Goal: Browse casually: Explore the website without a specific task or goal

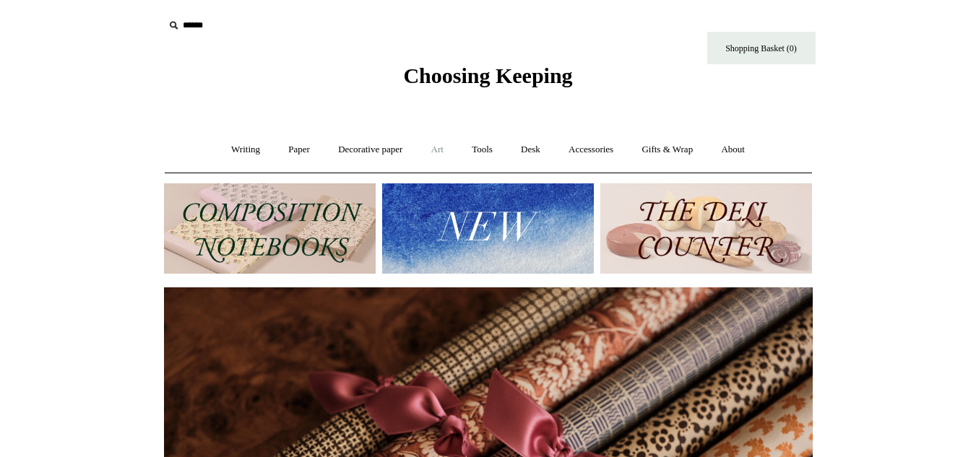
scroll to position [0, 1298]
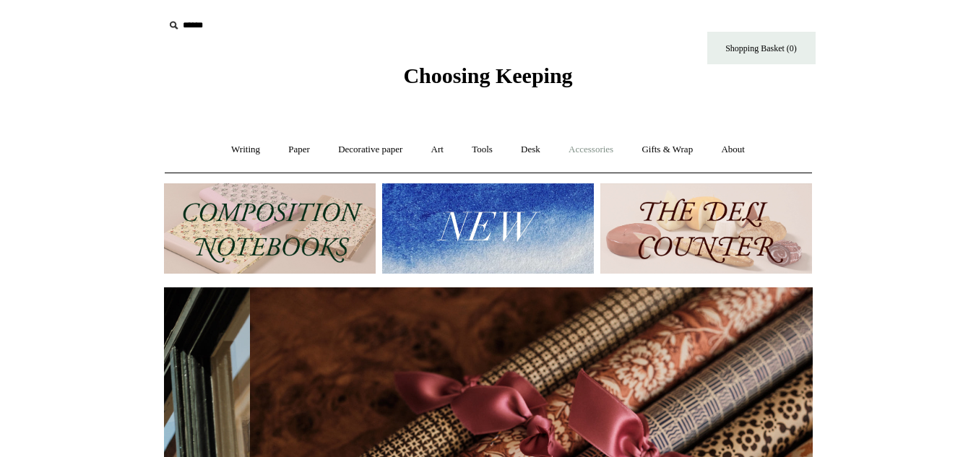
click at [595, 147] on link "Accessories +" at bounding box center [591, 150] width 71 height 38
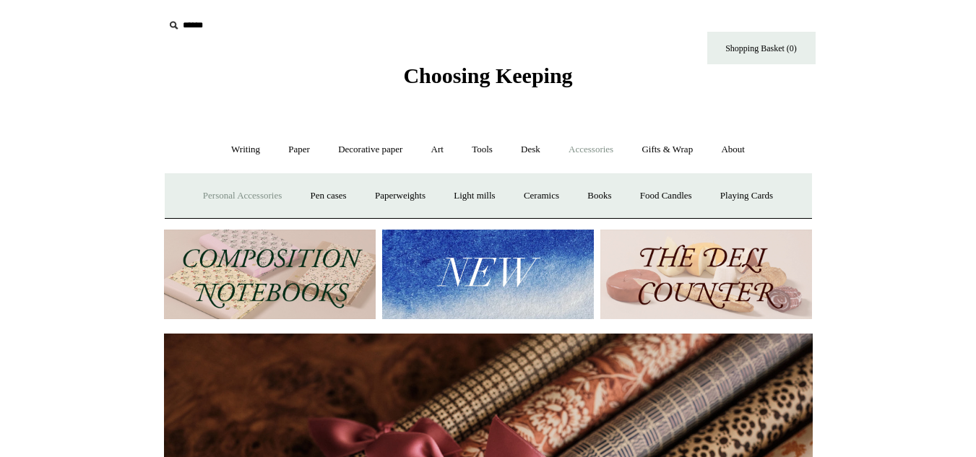
click at [233, 190] on link "Personal Accessories +" at bounding box center [242, 196] width 105 height 38
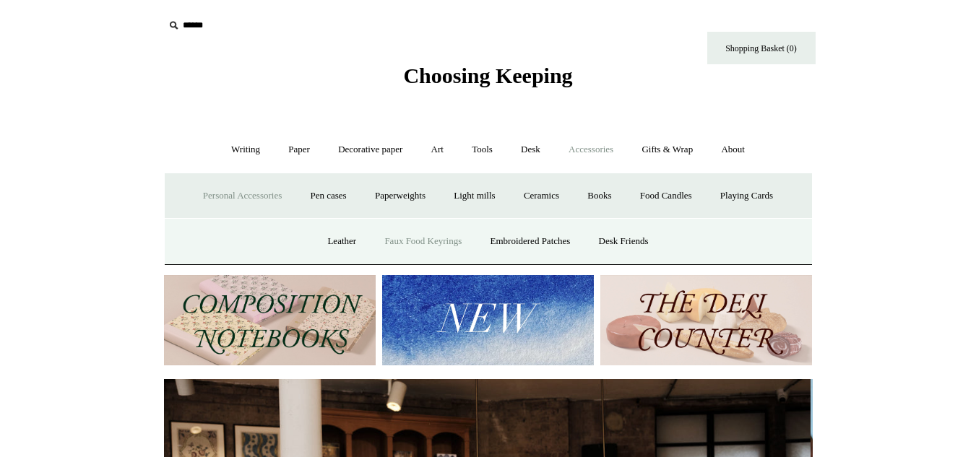
scroll to position [0, 0]
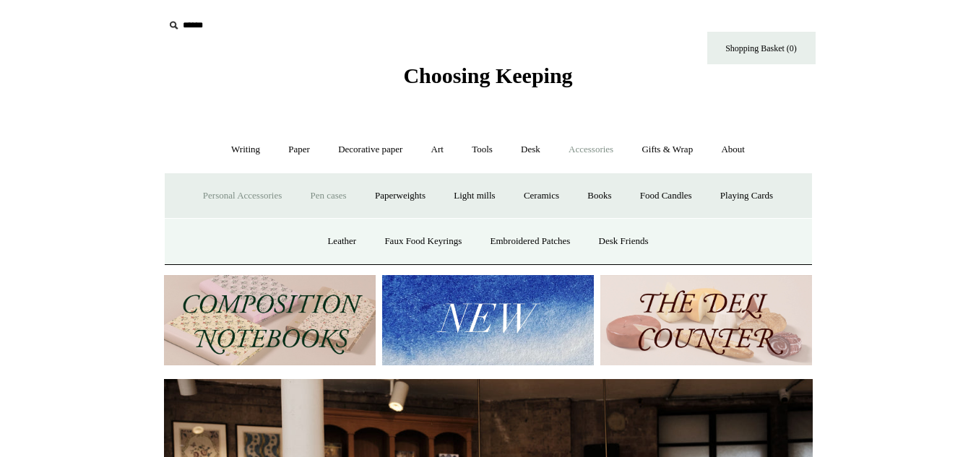
click at [319, 190] on link "Pen cases" at bounding box center [328, 196] width 62 height 38
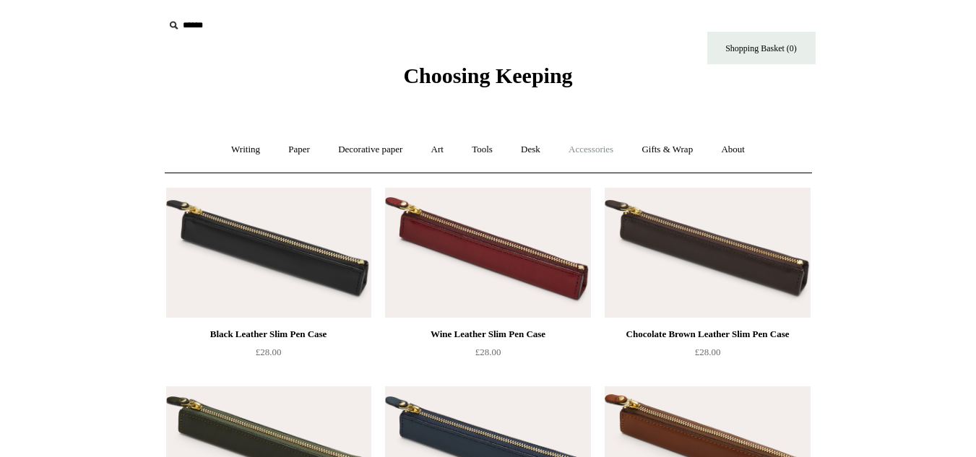
click at [588, 149] on link "Accessories +" at bounding box center [591, 150] width 71 height 38
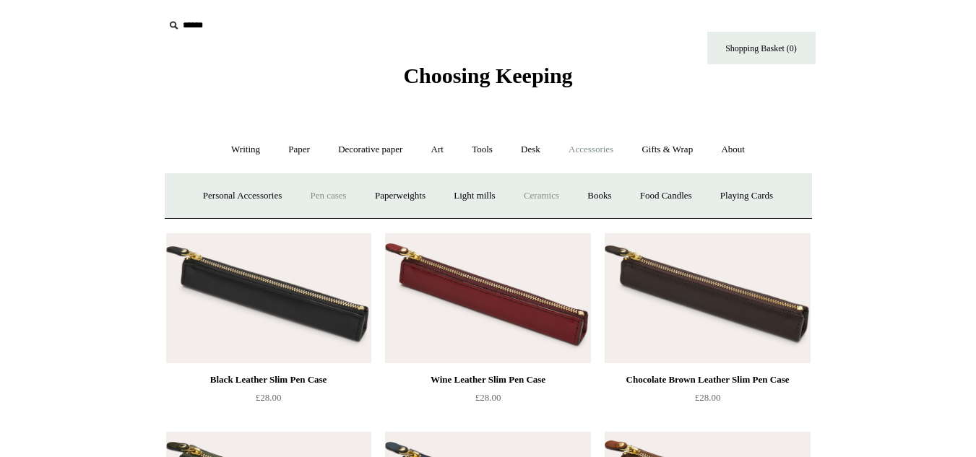
click at [550, 193] on link "Ceramics +" at bounding box center [541, 196] width 61 height 38
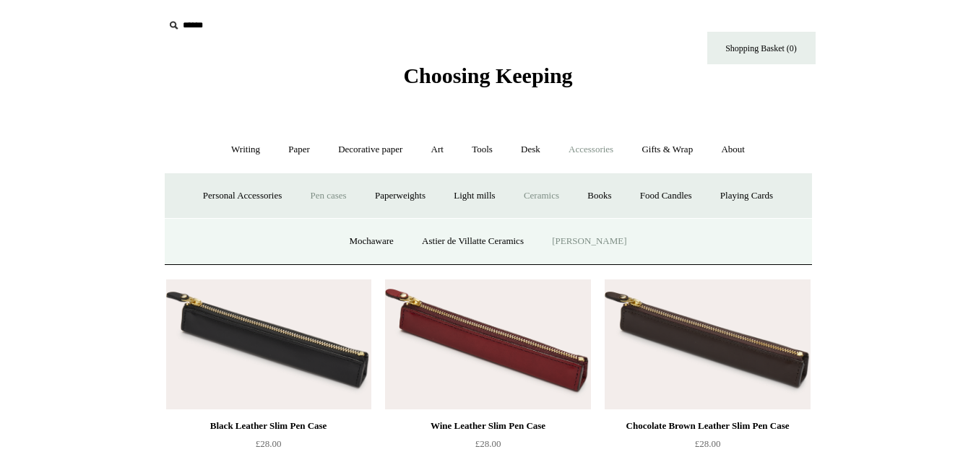
click at [582, 234] on link "[PERSON_NAME]" at bounding box center [589, 242] width 100 height 38
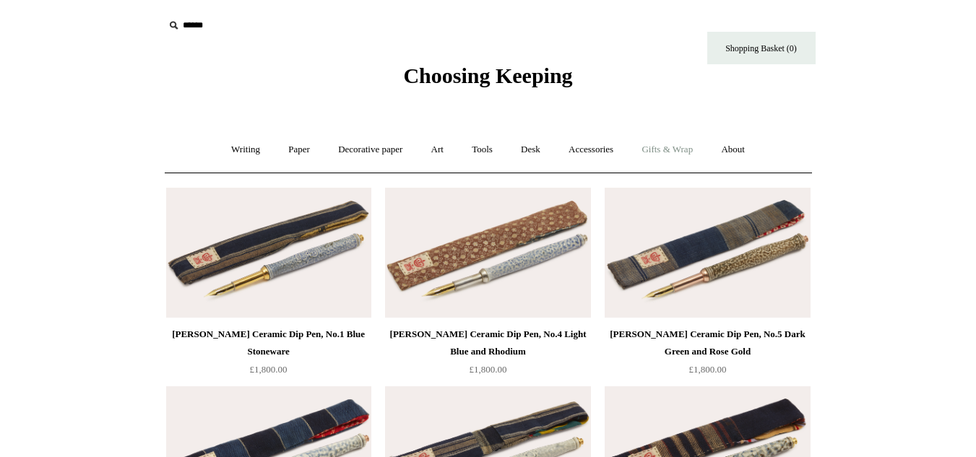
click at [671, 147] on link "Gifts & Wrap +" at bounding box center [667, 150] width 77 height 38
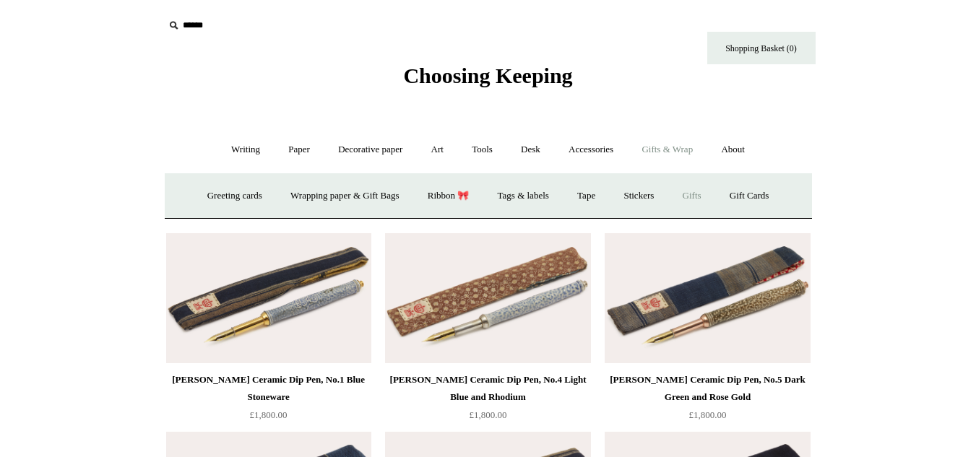
click at [702, 198] on link "Gifts +" at bounding box center [692, 196] width 45 height 38
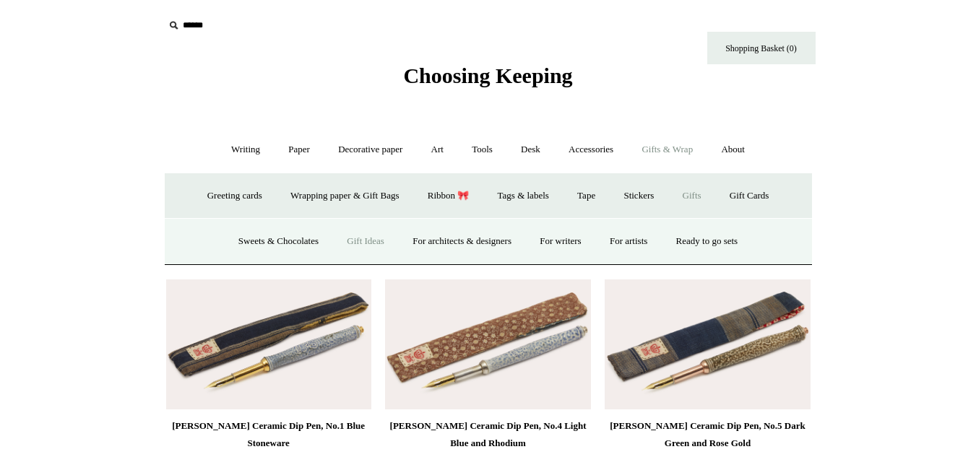
click at [351, 235] on link "Gift Ideas" at bounding box center [366, 242] width 64 height 38
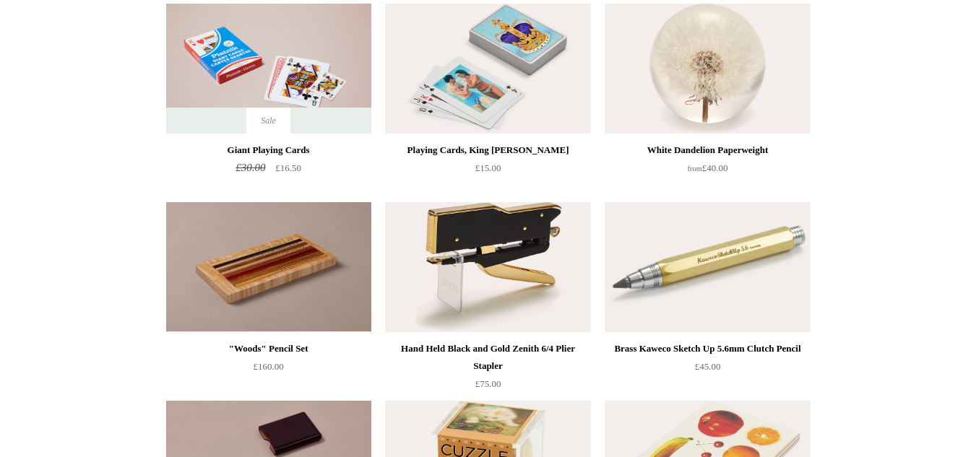
scroll to position [217, 0]
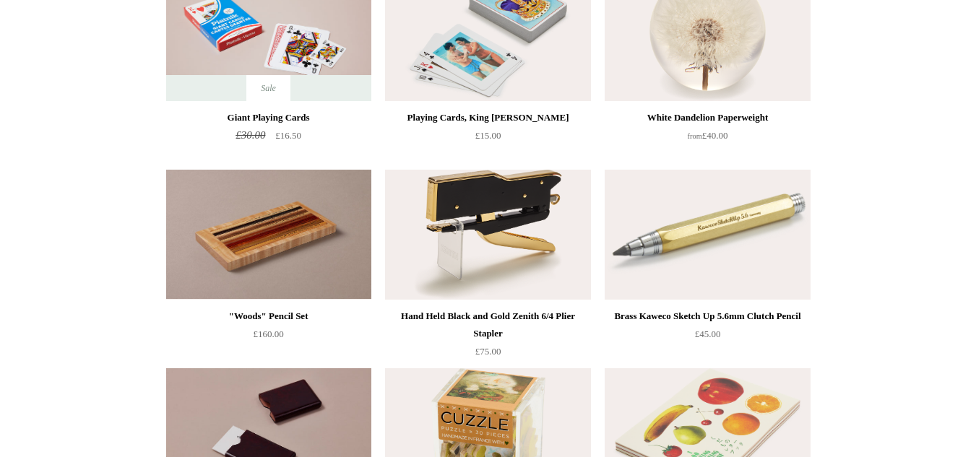
click at [743, 273] on img at bounding box center [707, 235] width 205 height 130
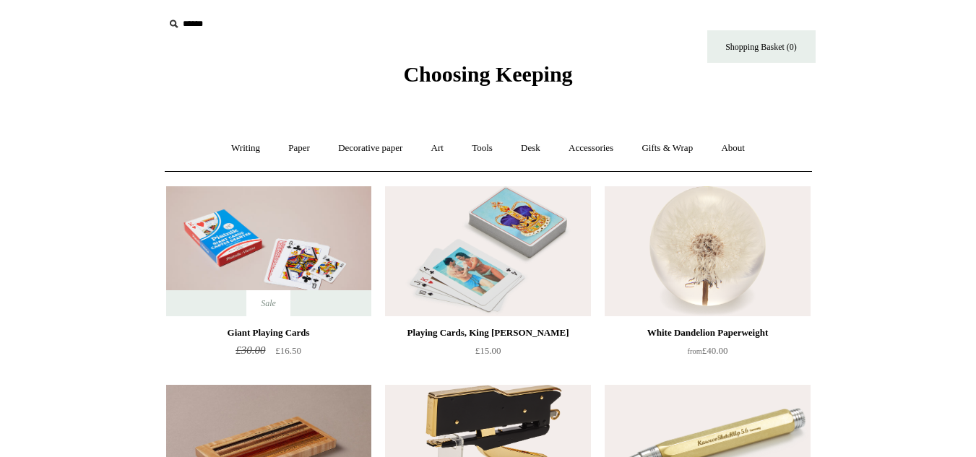
scroll to position [0, 0]
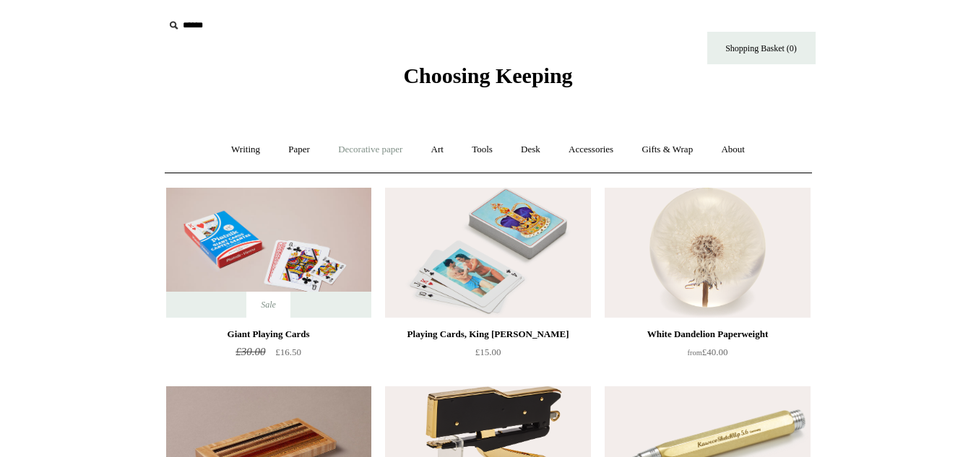
click at [358, 149] on link "Decorative paper +" at bounding box center [370, 150] width 90 height 38
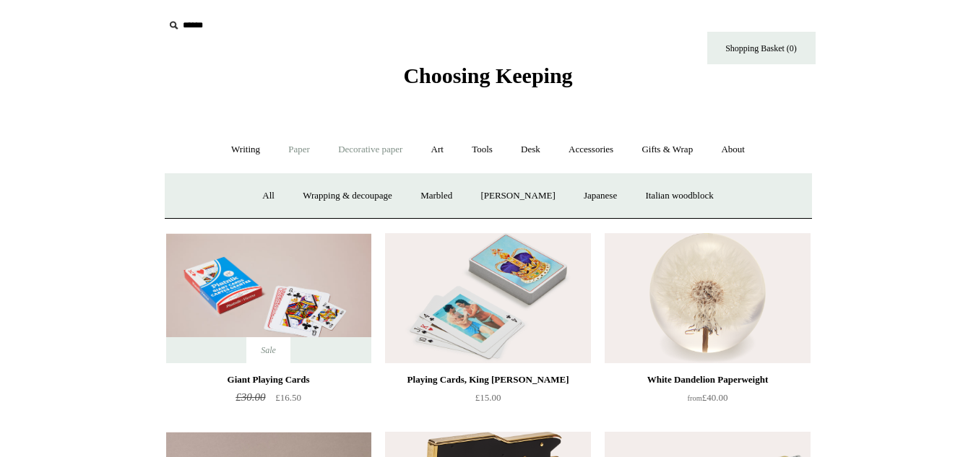
click at [292, 150] on link "Paper +" at bounding box center [299, 150] width 48 height 38
click at [470, 194] on link "Sketchbooks +" at bounding box center [467, 196] width 74 height 38
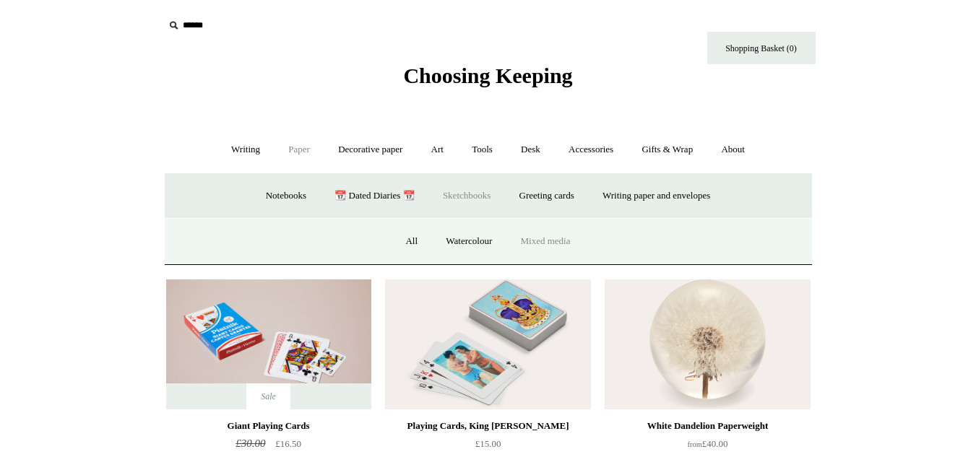
click at [549, 230] on link "Mixed media" at bounding box center [546, 242] width 76 height 38
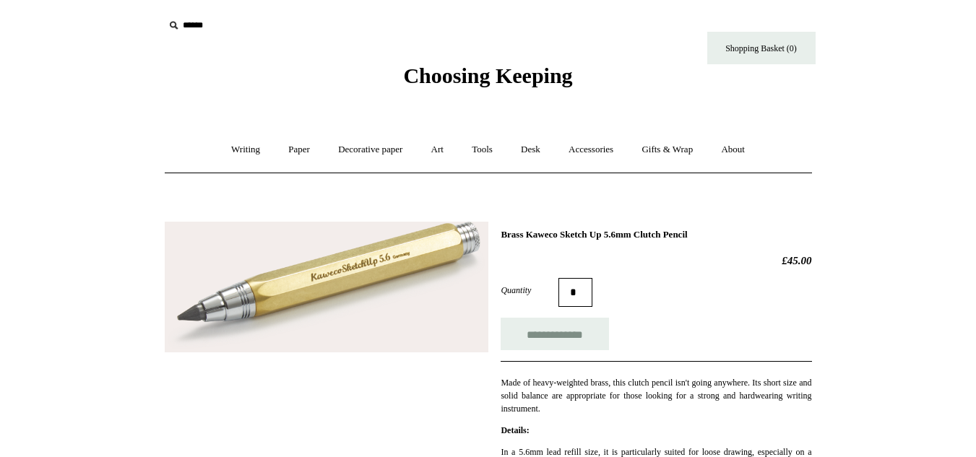
scroll to position [361, 0]
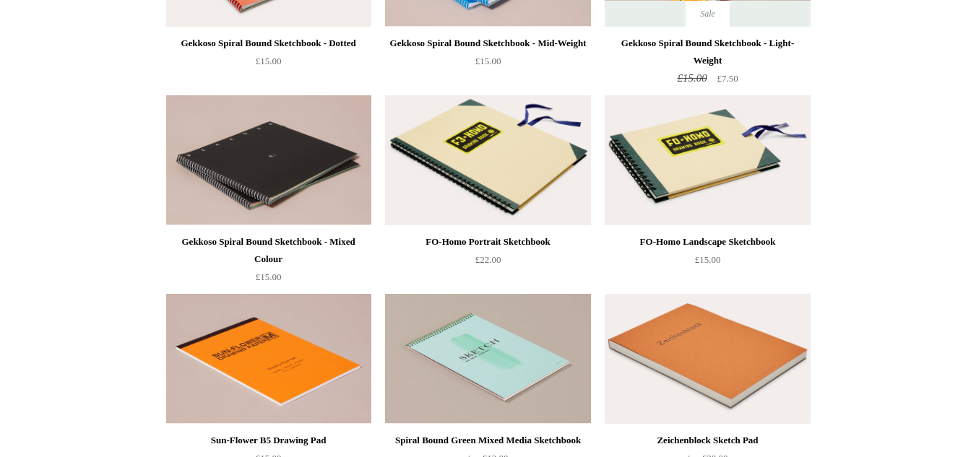
scroll to position [723, 0]
